Goal: Navigation & Orientation: Find specific page/section

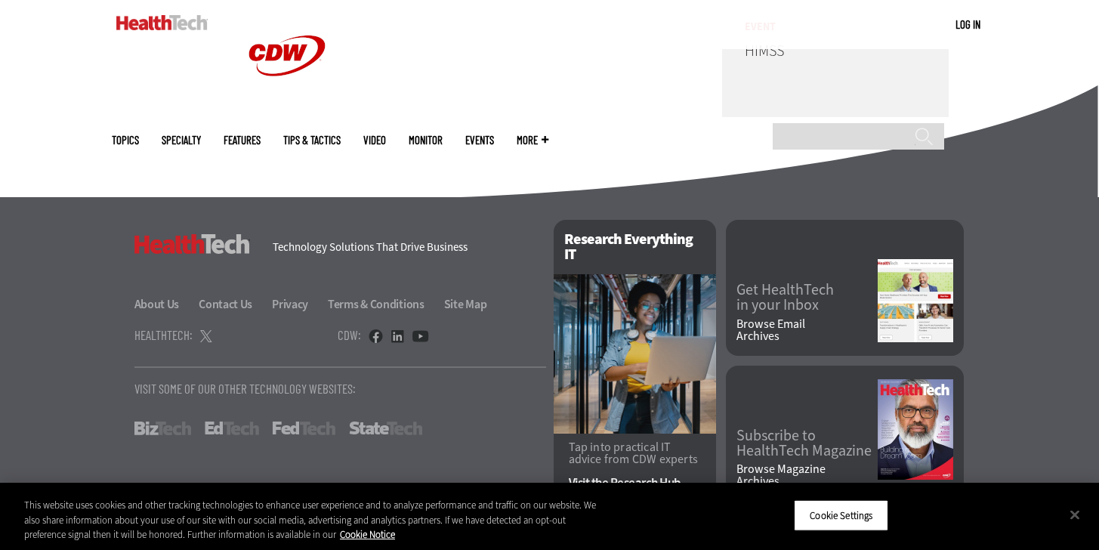
scroll to position [3882, 0]
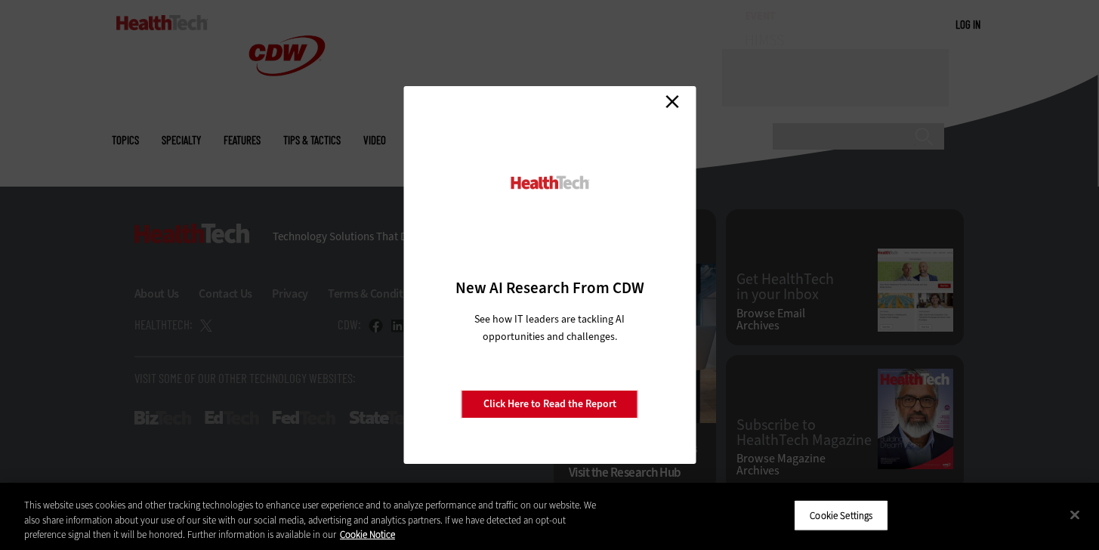
click at [671, 106] on link "Close" at bounding box center [672, 101] width 23 height 23
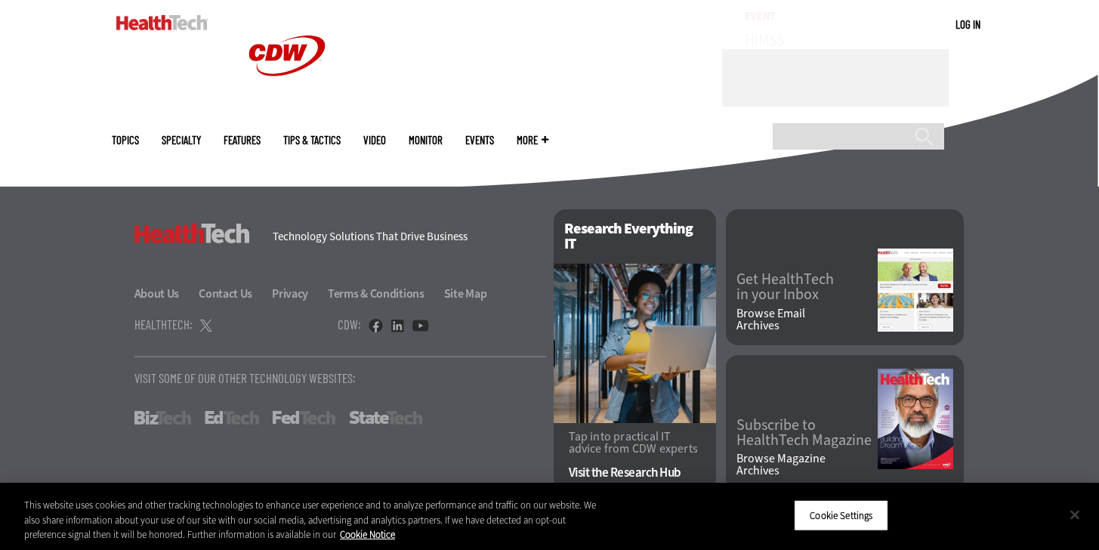
click at [1075, 518] on button "Close" at bounding box center [1074, 514] width 33 height 33
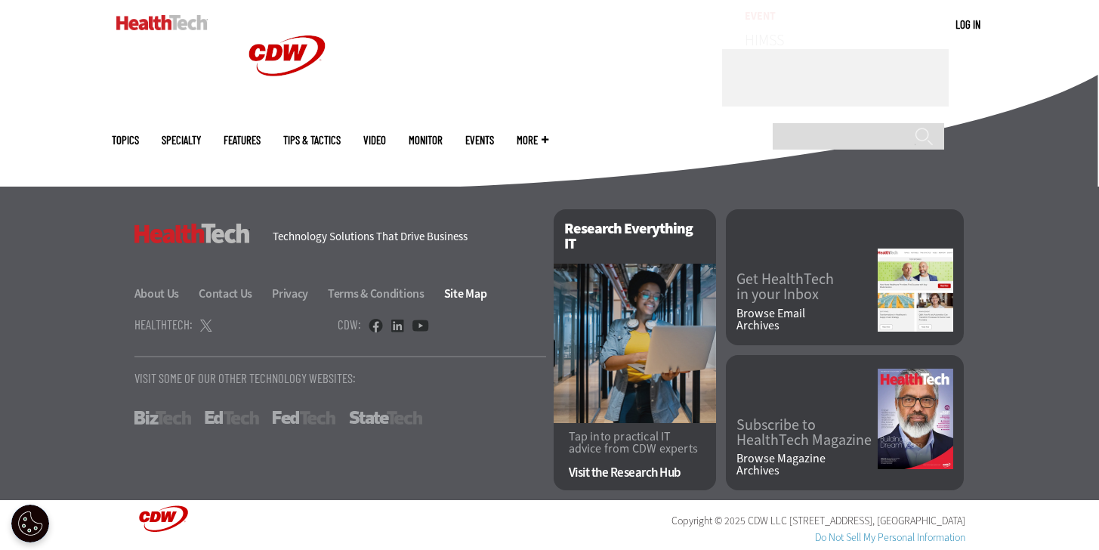
click at [458, 298] on link "Site Map" at bounding box center [465, 293] width 43 height 16
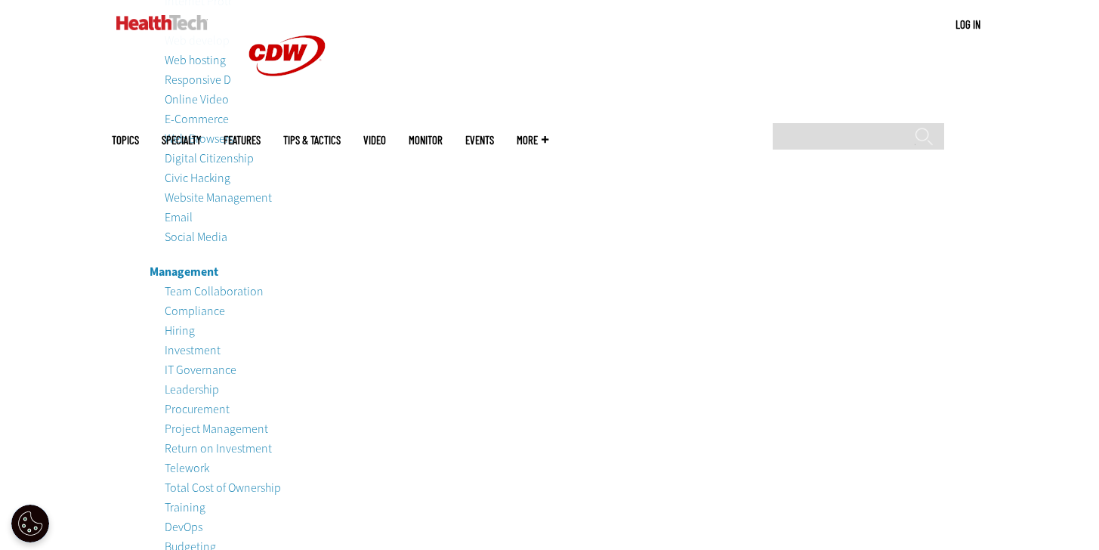
scroll to position [4235, 0]
